Goal: Check status

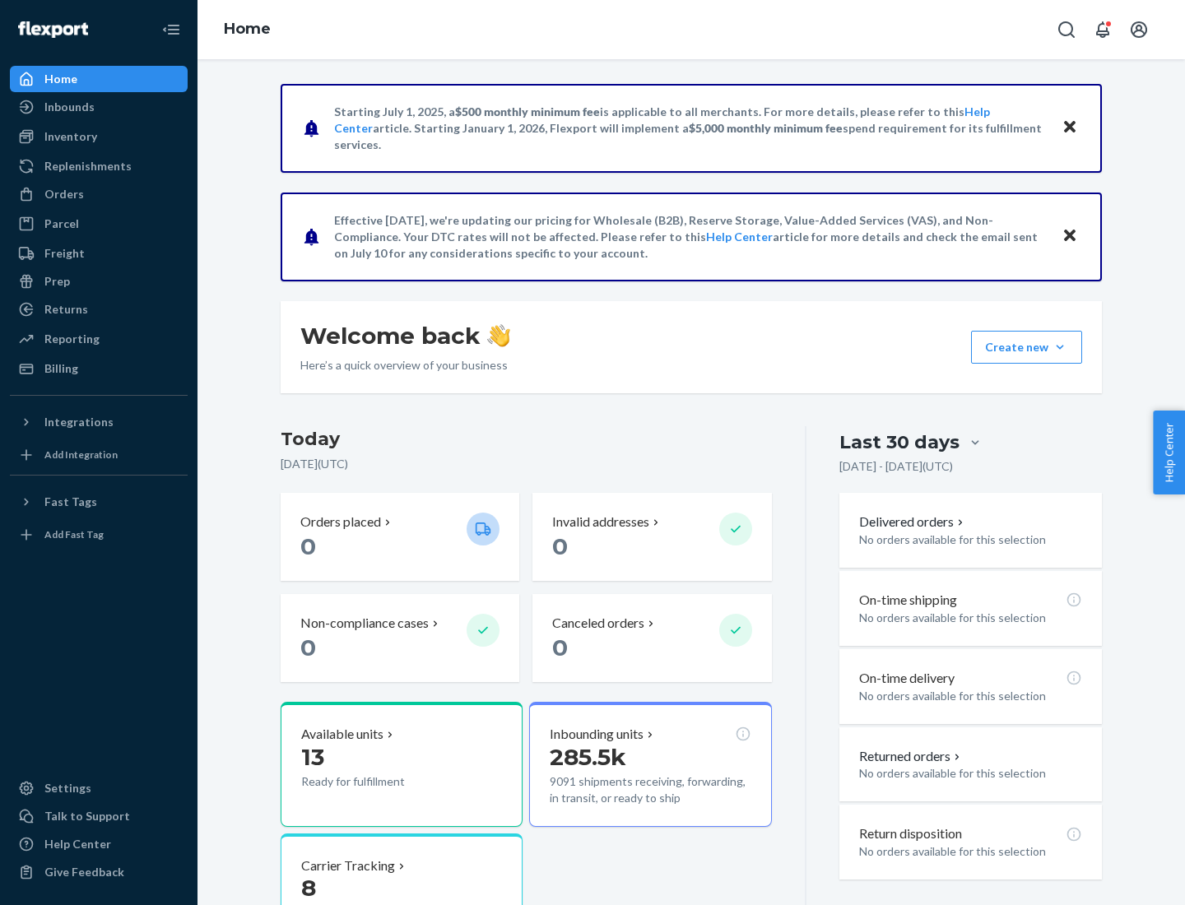
click at [1060, 347] on button "Create new Create new inbound Create new order Create new product" at bounding box center [1026, 347] width 111 height 33
click at [68, 107] on div "Inbounds" at bounding box center [69, 107] width 50 height 16
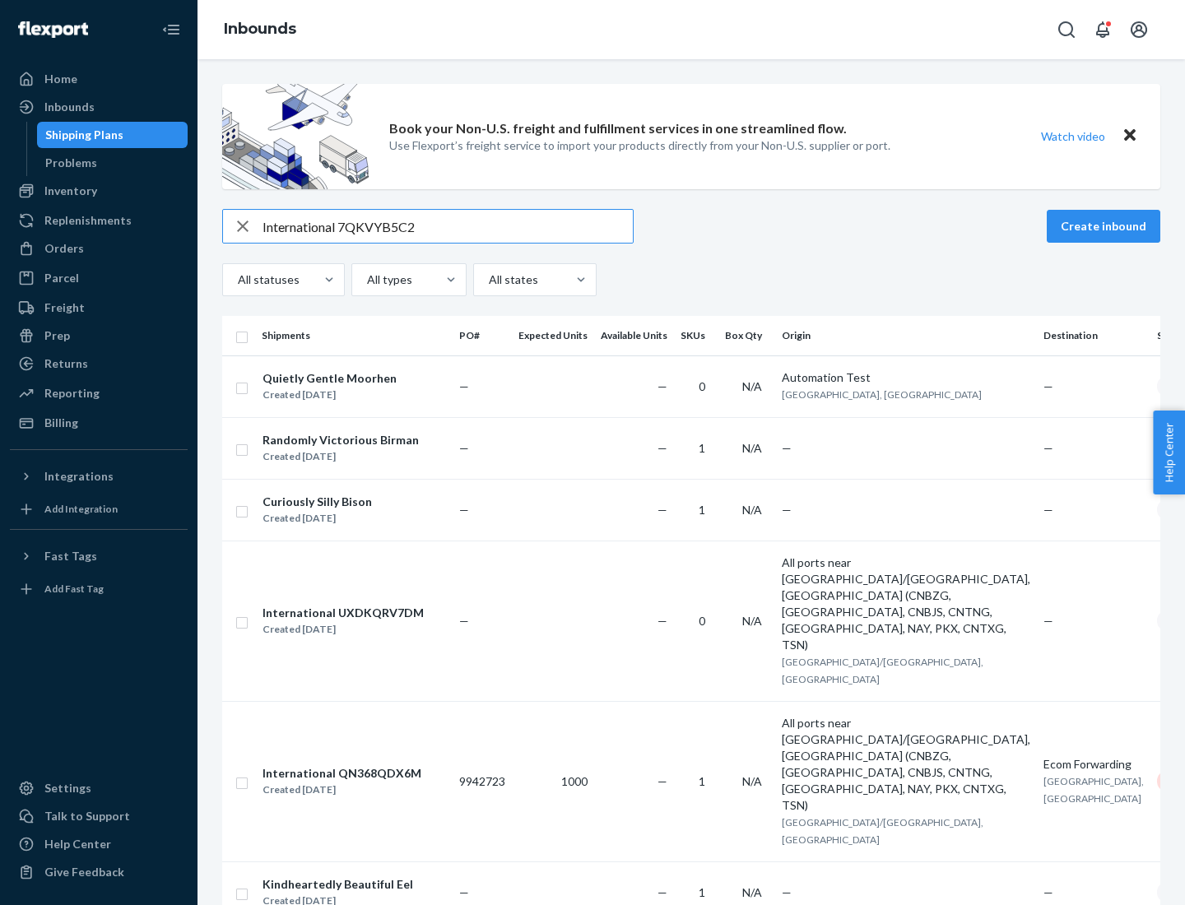
type input "International 7QKVYB5C29"
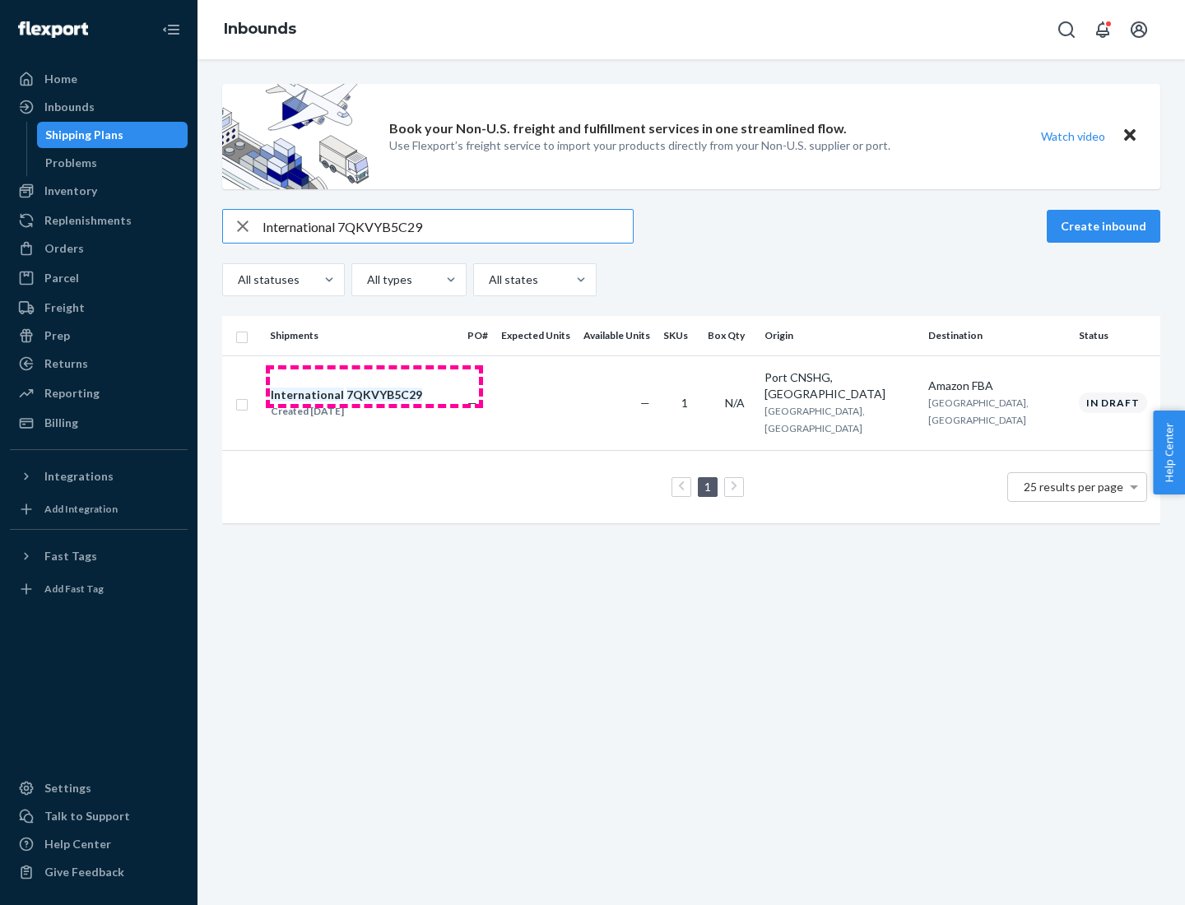
click at [374, 403] on div "Created [DATE]" at bounding box center [346, 411] width 151 height 16
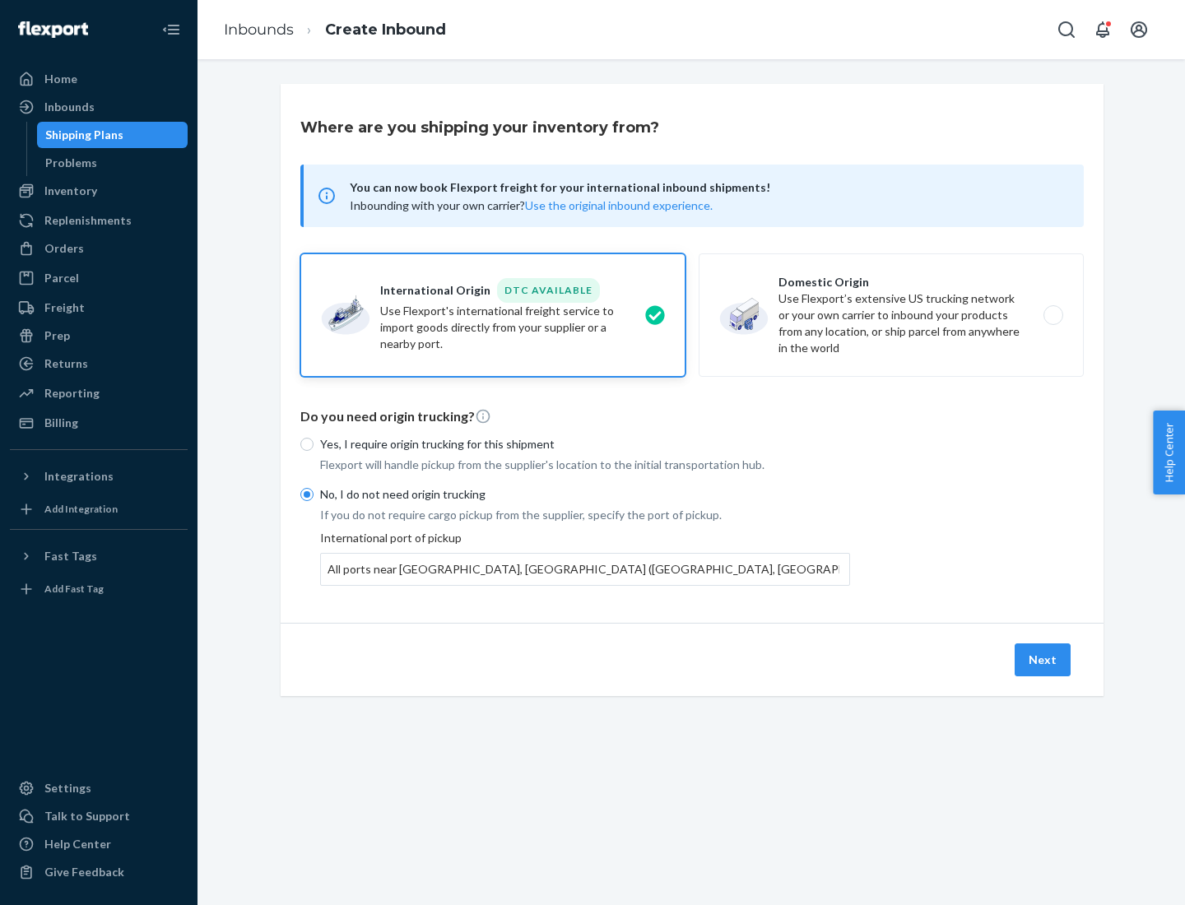
click at [1043, 659] on button "Next" at bounding box center [1043, 659] width 56 height 33
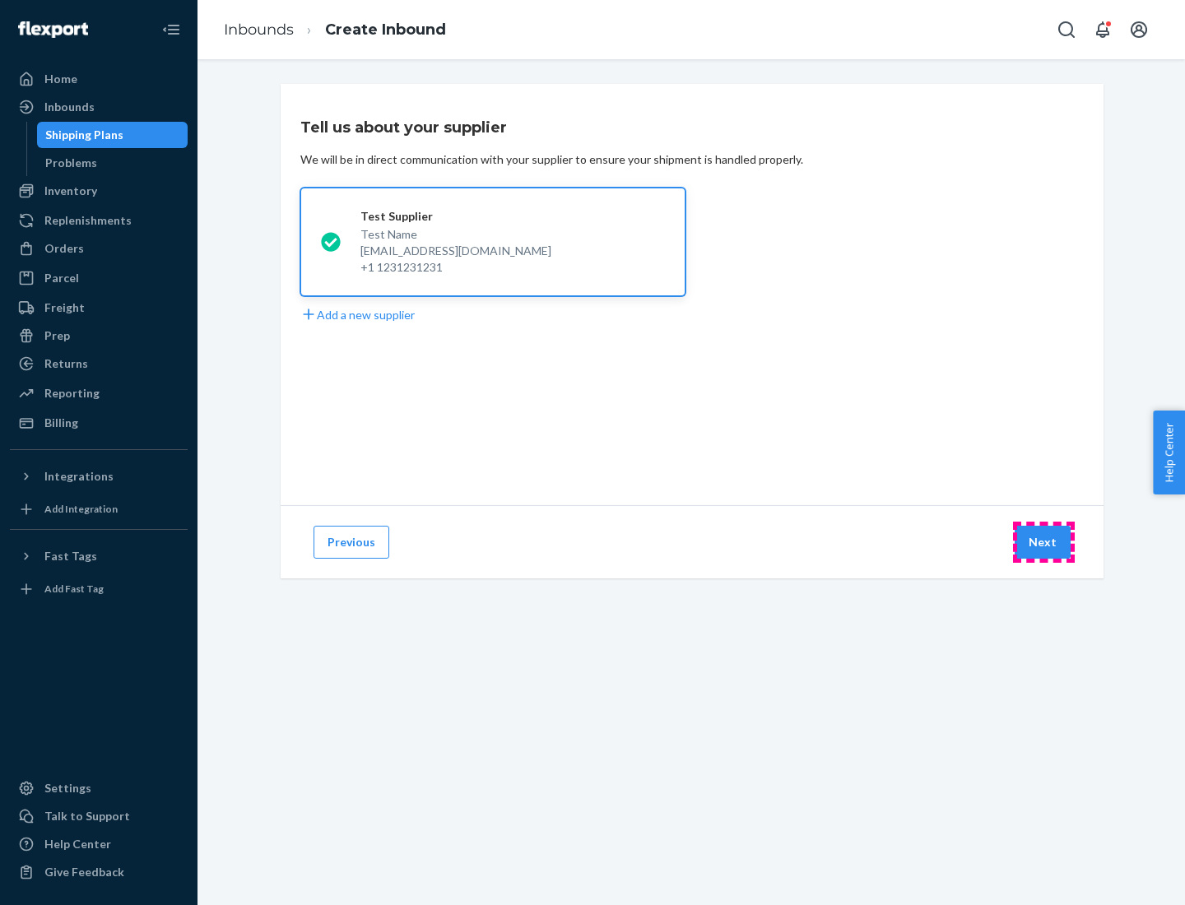
click at [1043, 542] on button "Next" at bounding box center [1043, 542] width 56 height 33
